Goal: Information Seeking & Learning: Learn about a topic

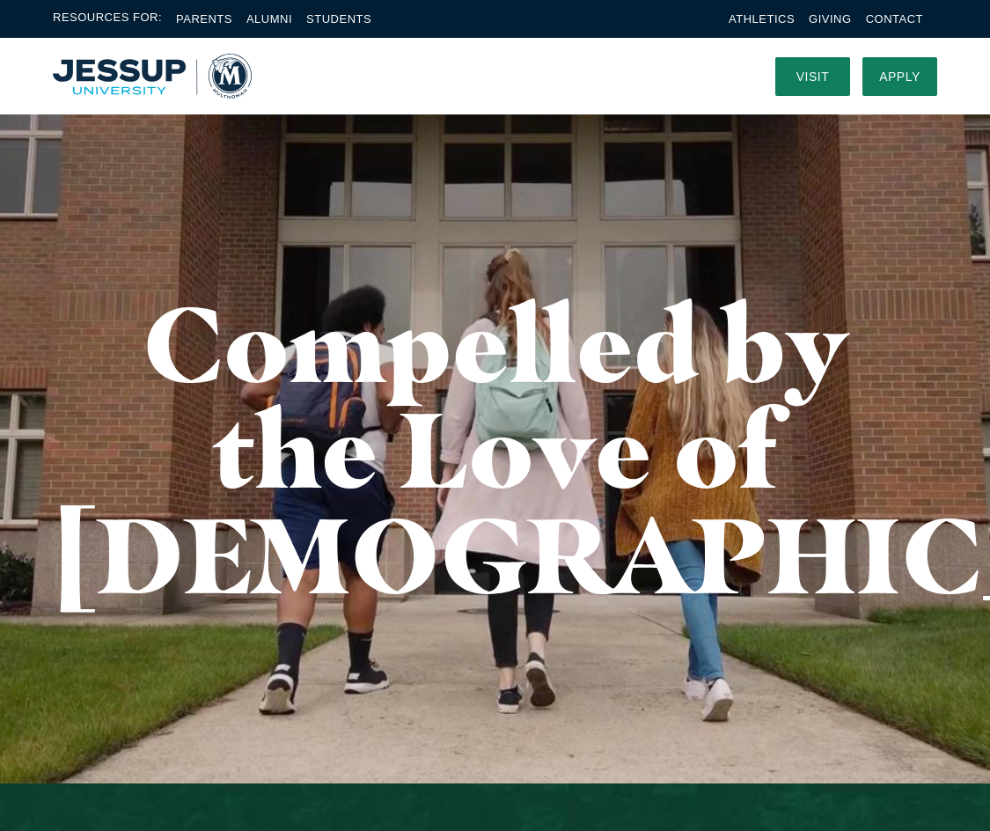
scroll to position [88, 0]
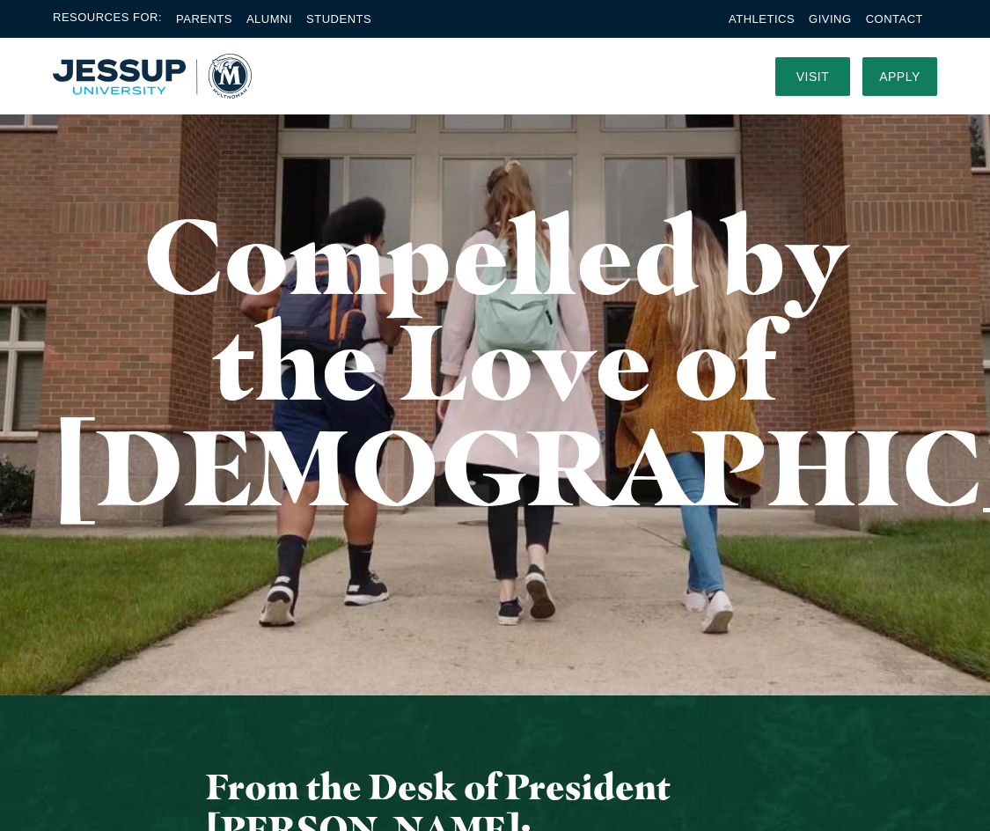
click at [379, 72] on nav at bounding box center [500, 76] width 497 height 77
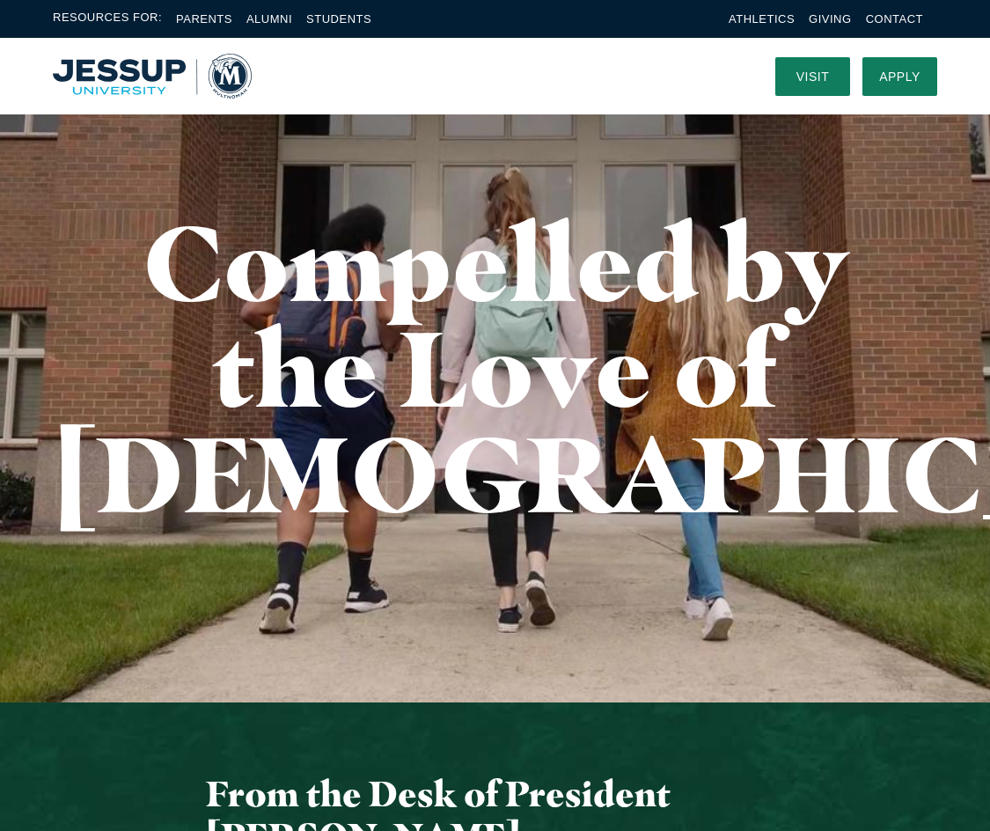
scroll to position [0, 0]
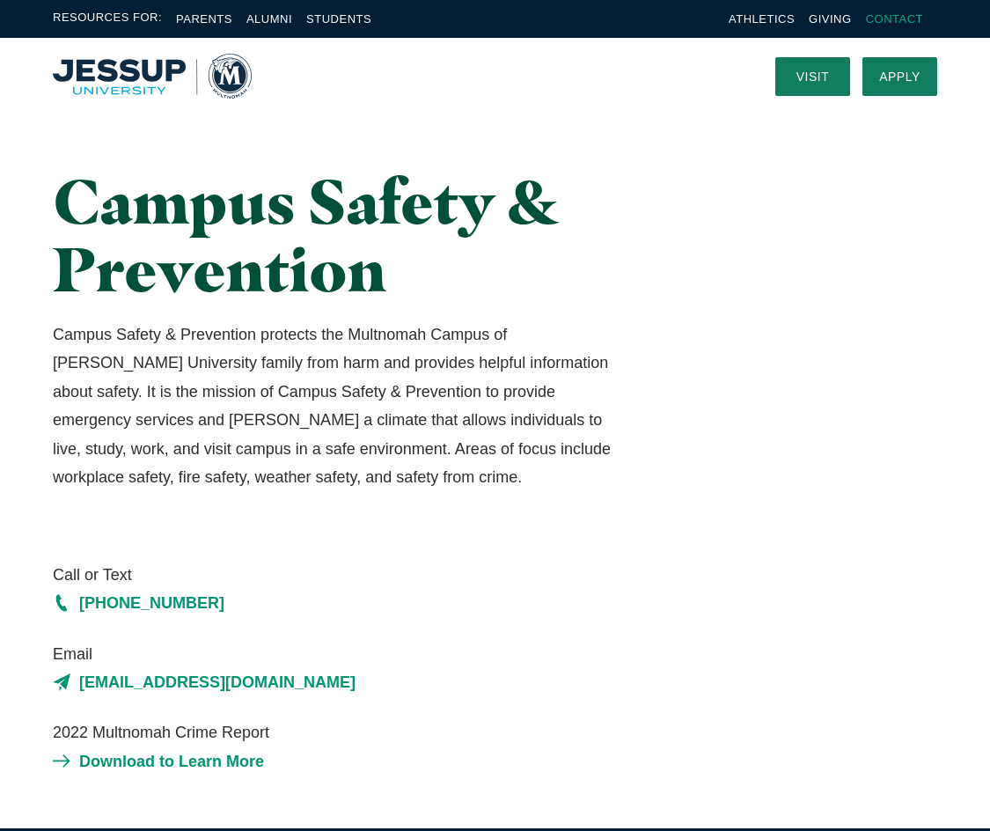
click at [909, 18] on link "Contact" at bounding box center [894, 18] width 57 height 13
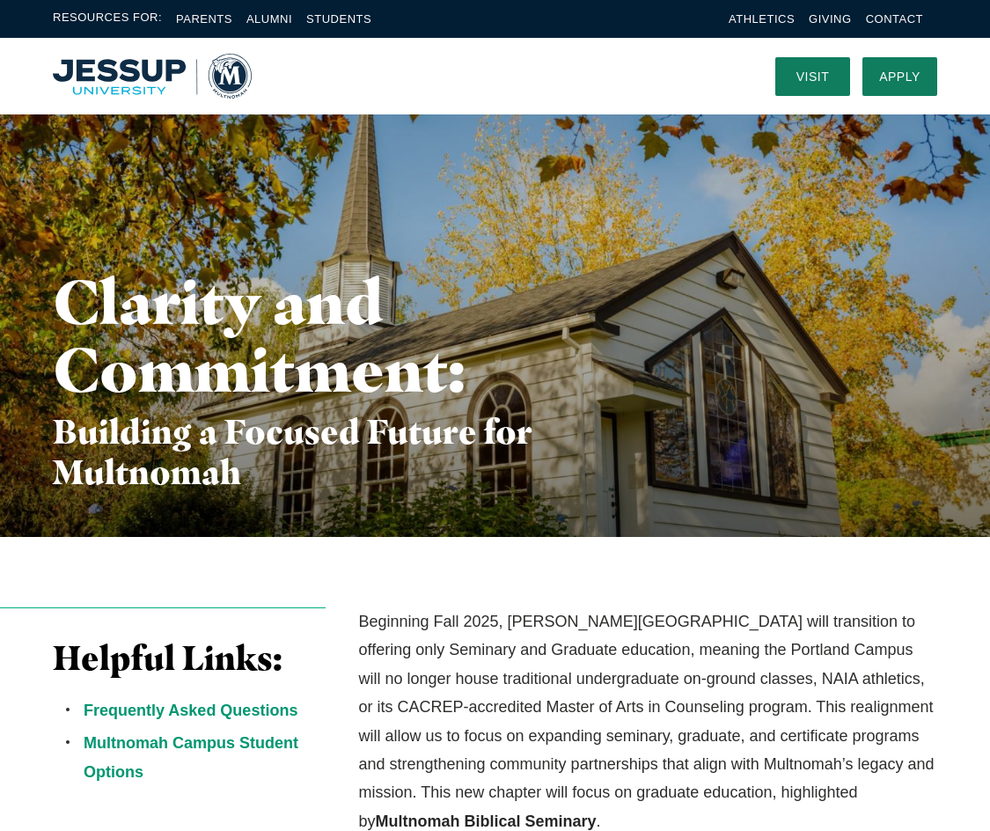
click at [161, 76] on img "Home" at bounding box center [152, 76] width 199 height 45
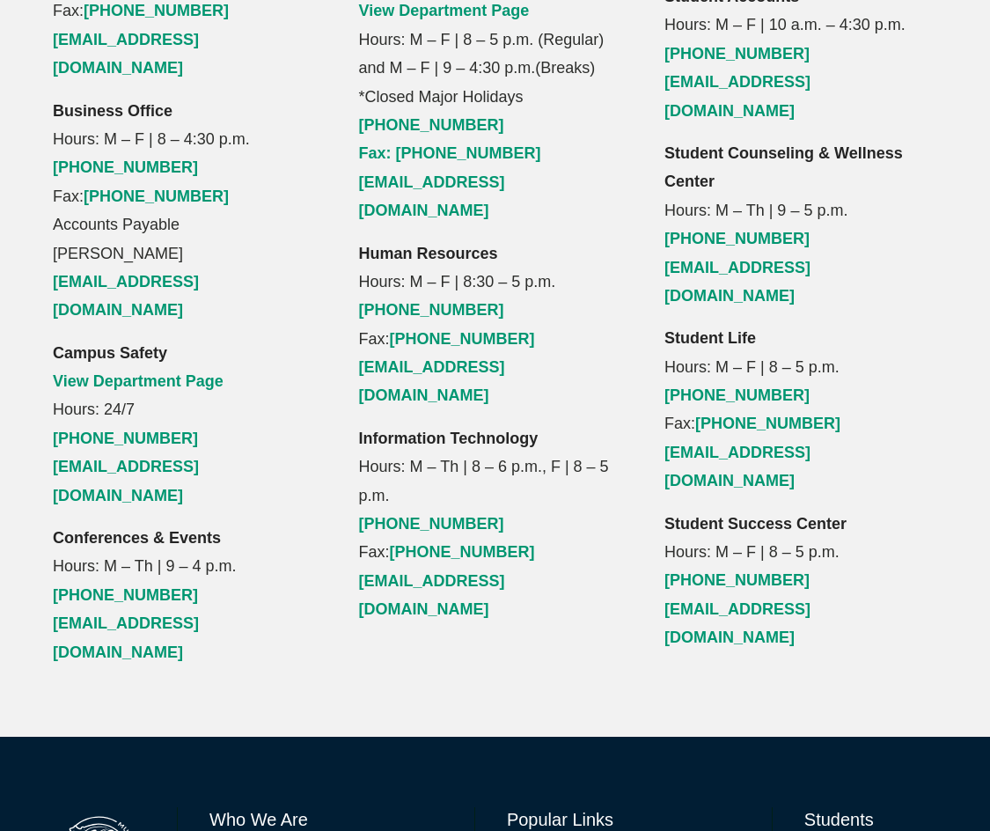
scroll to position [2111, 0]
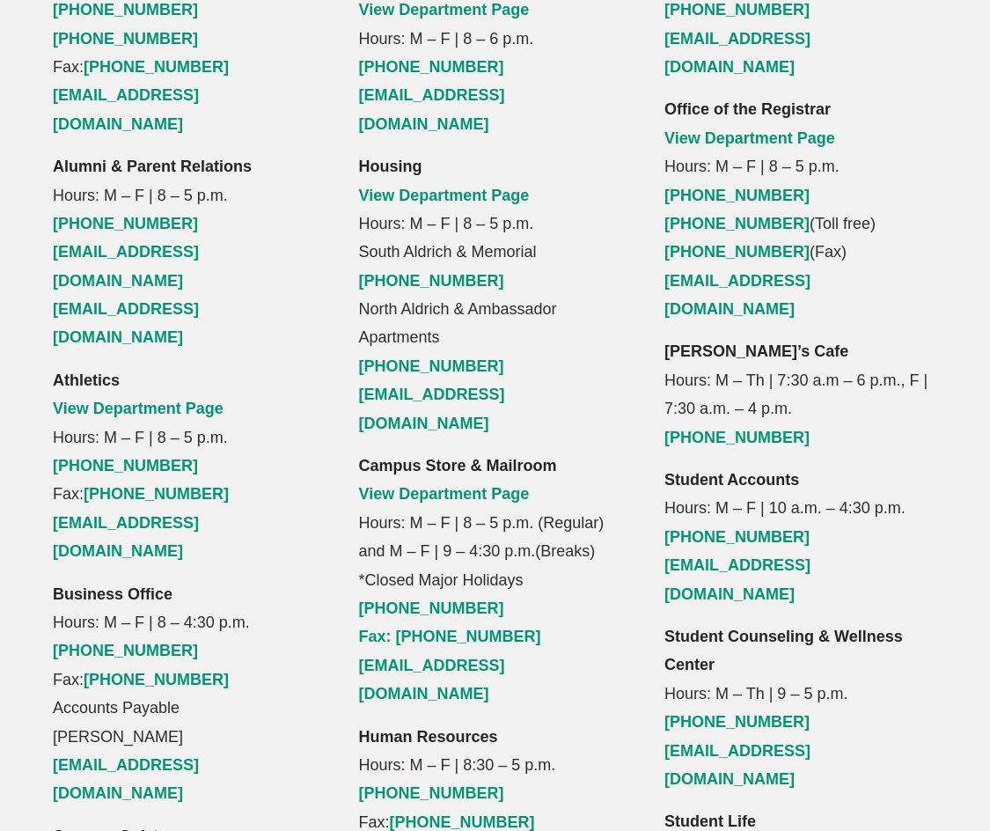
scroll to position [1673, 0]
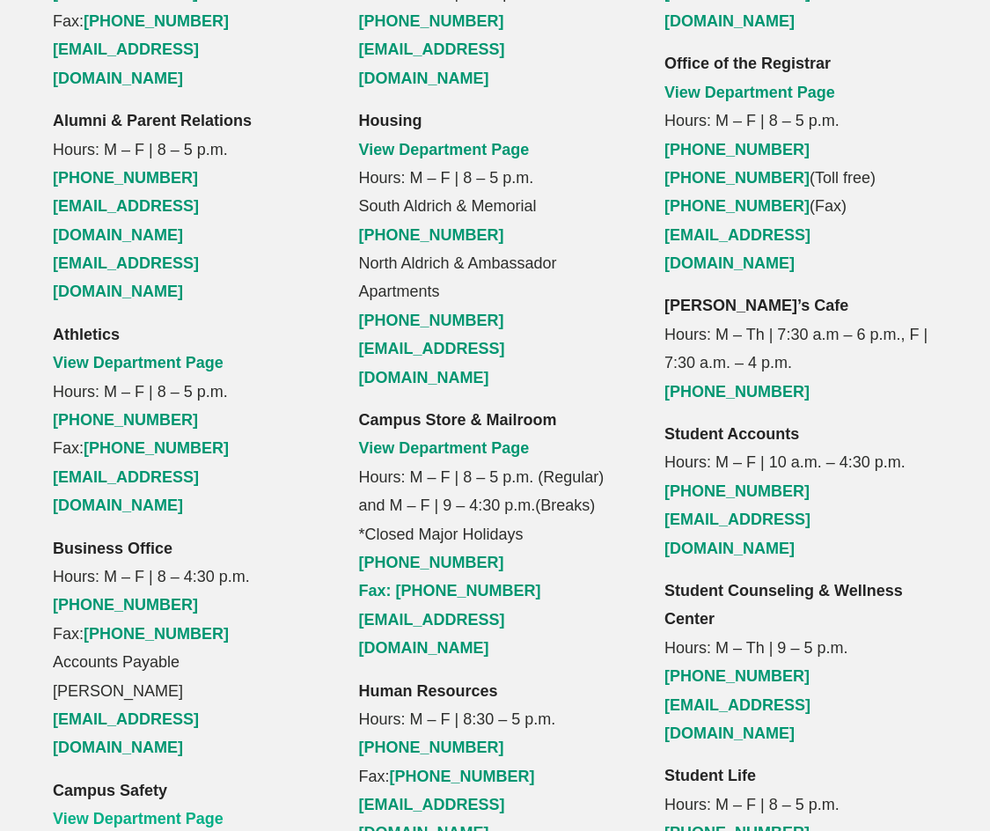
click at [144, 810] on link "View Department Page" at bounding box center [138, 819] width 171 height 18
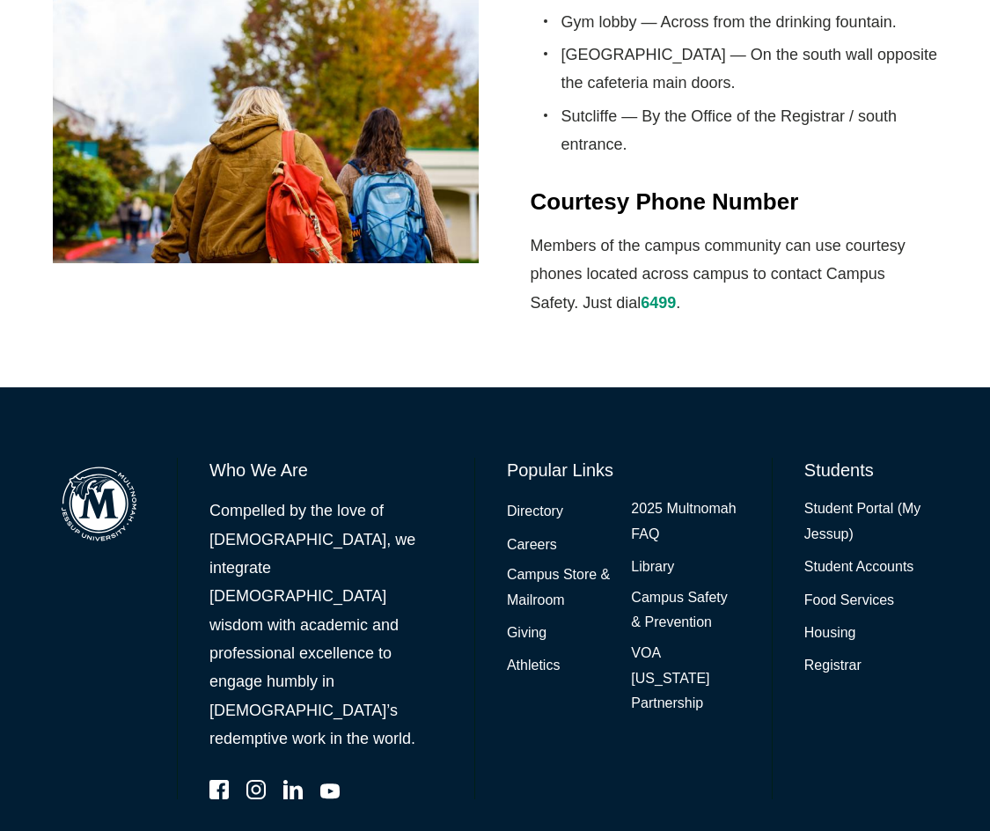
scroll to position [1364, 0]
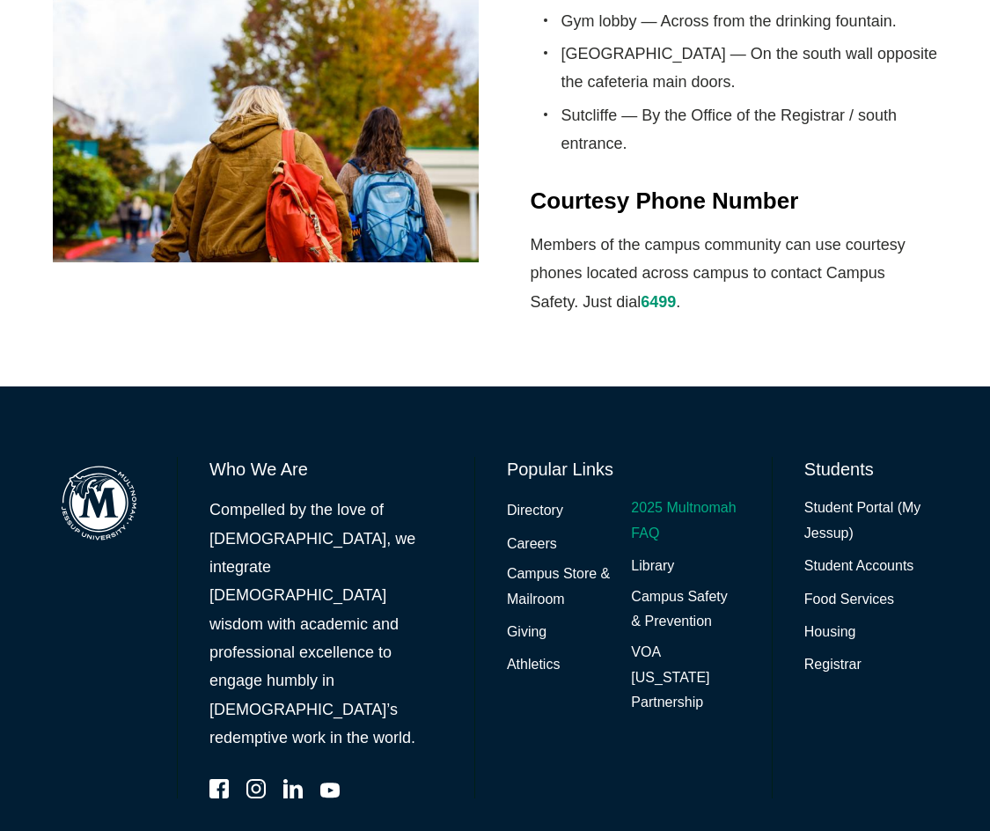
click at [659, 514] on link "2025 Multnomah FAQ" at bounding box center [685, 521] width 108 height 51
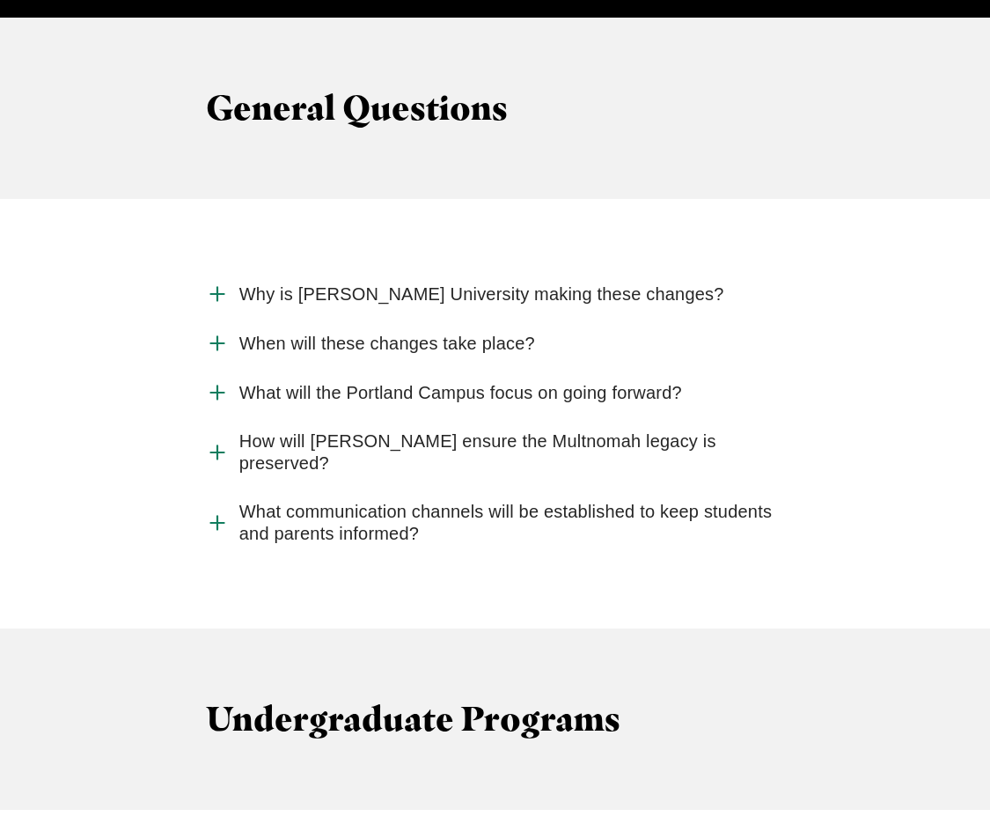
scroll to position [1937, 0]
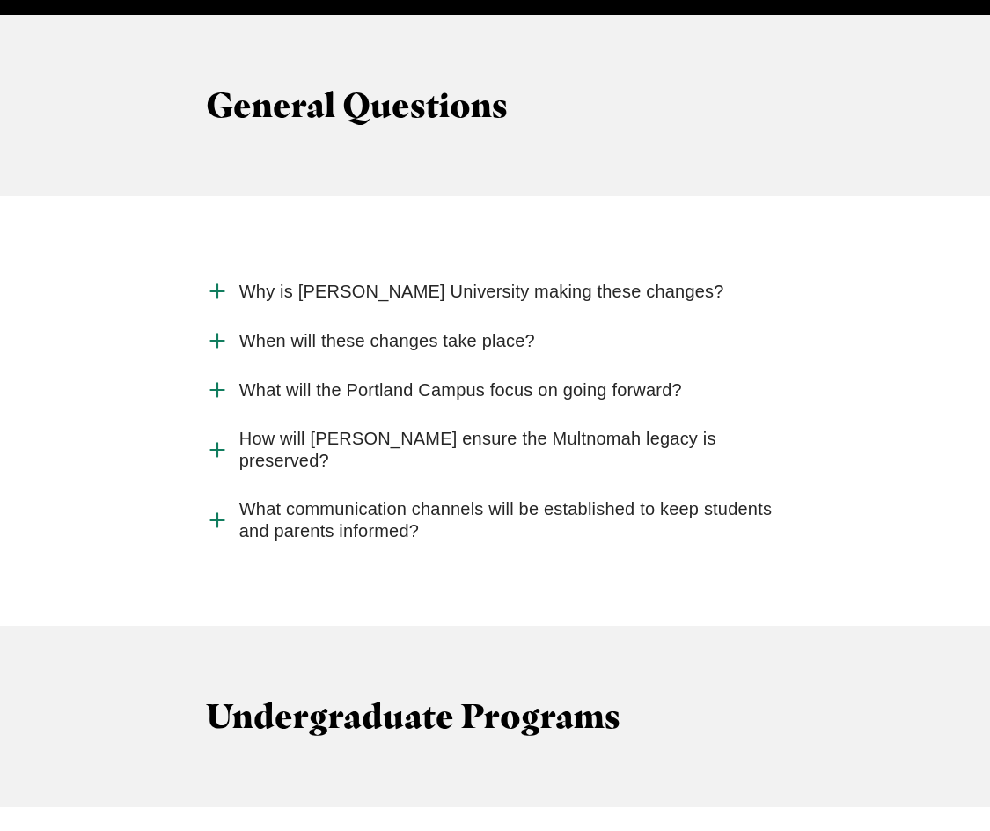
click at [407, 281] on span "Why is Jessup University making these changes?" at bounding box center [481, 292] width 485 height 22
click at [0, 0] on input "Why is Jessup University making these changes?" at bounding box center [0, 0] width 0 height 0
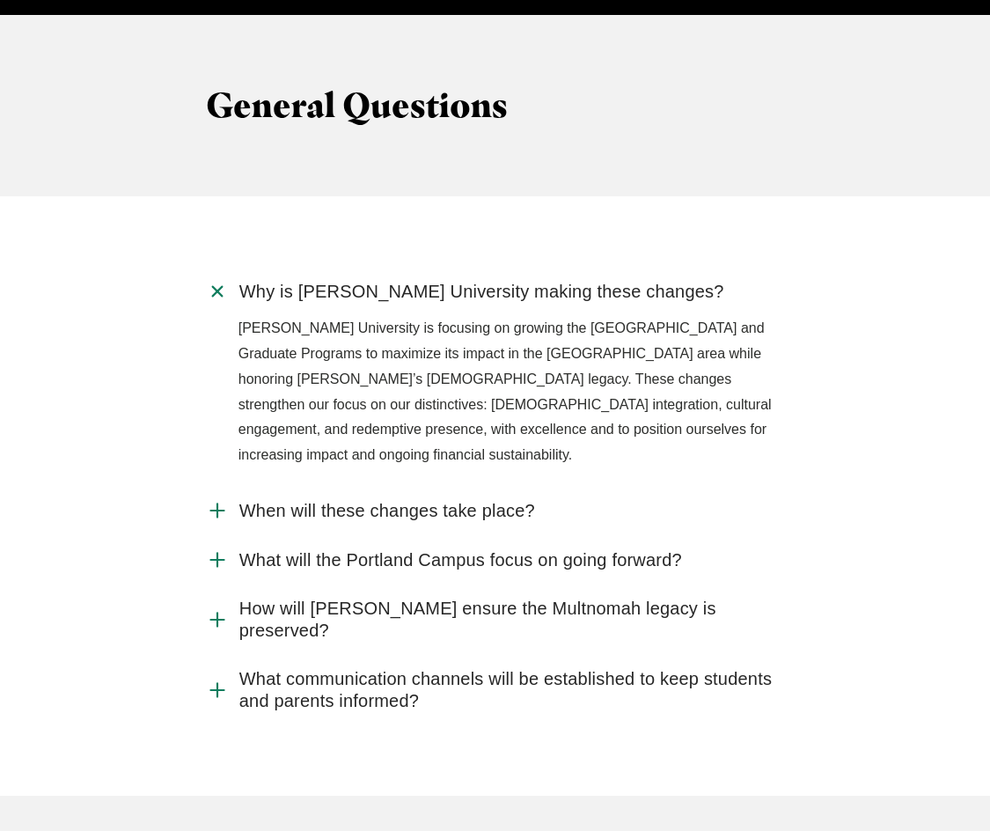
click at [407, 281] on span "Why is Jessup University making these changes?" at bounding box center [481, 292] width 485 height 22
click at [0, 0] on input "Why is Jessup University making these changes?" at bounding box center [0, 0] width 0 height 0
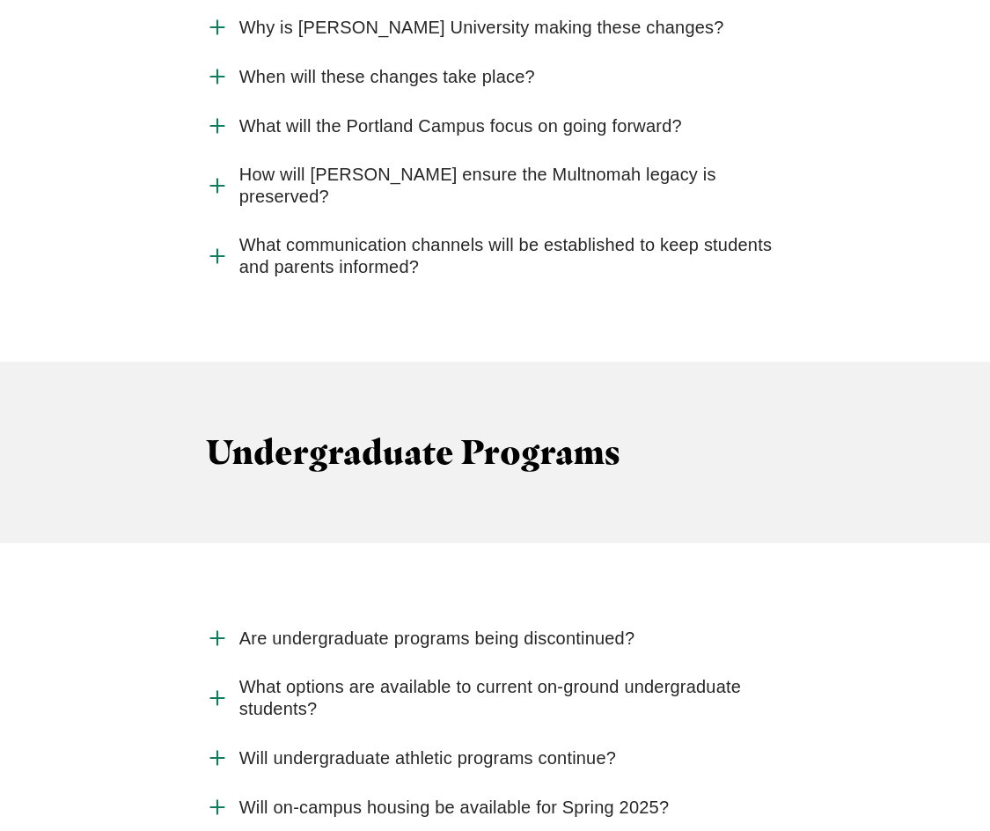
scroll to position [2641, 0]
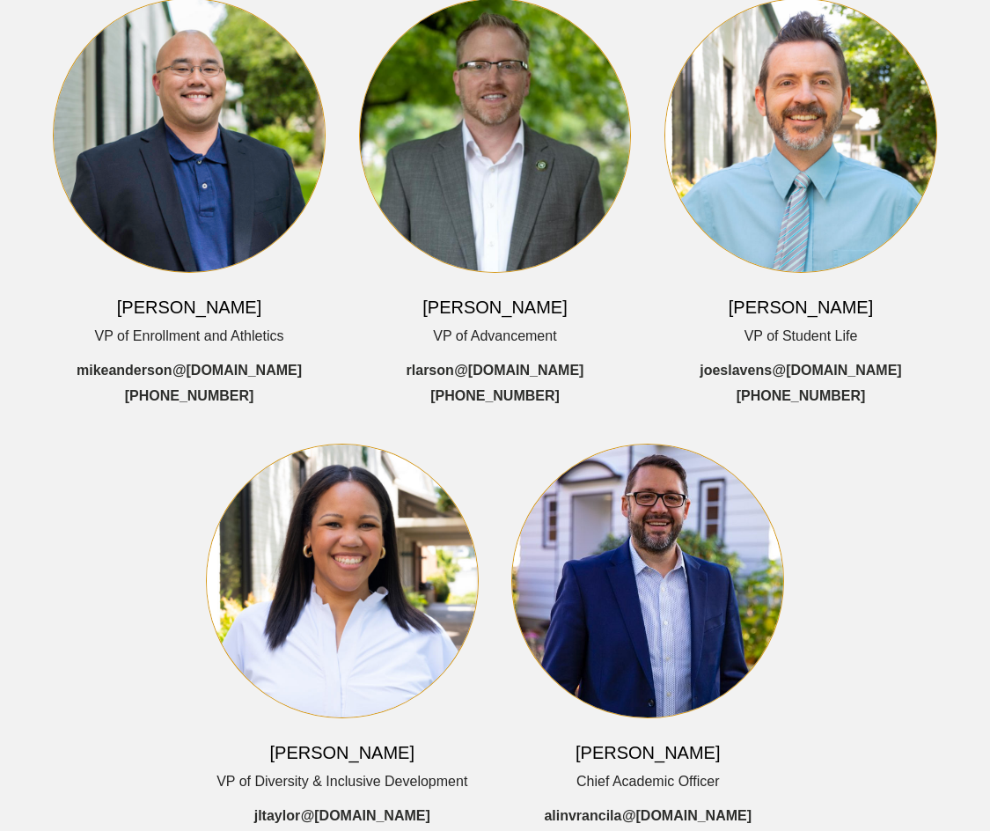
scroll to position [528, 0]
